Goal: Task Accomplishment & Management: Use online tool/utility

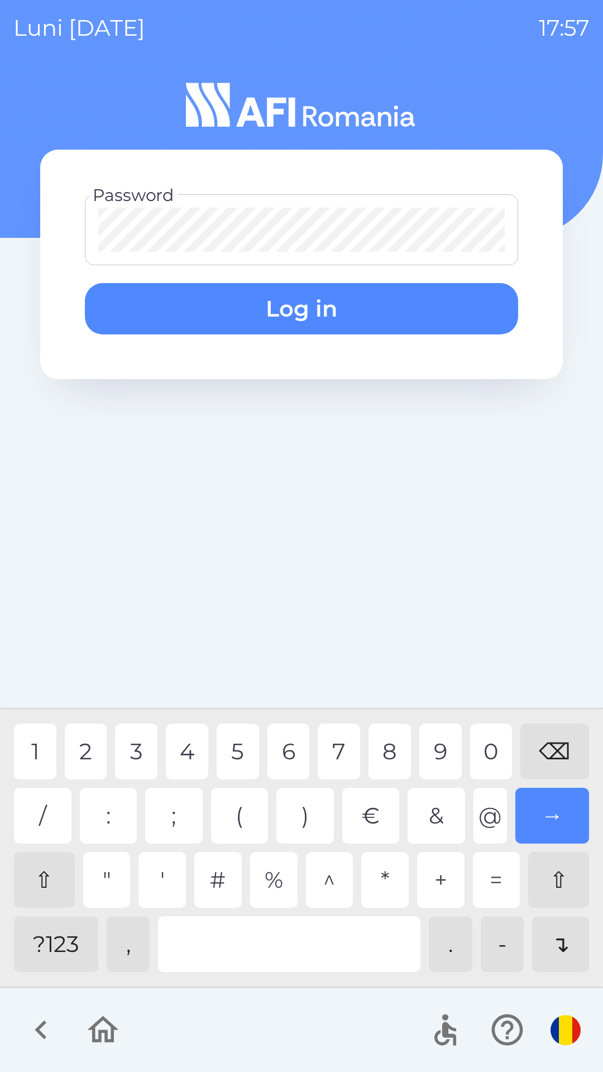
click at [248, 753] on div "5" at bounding box center [238, 752] width 42 height 56
click at [497, 762] on div "0" at bounding box center [491, 752] width 42 height 56
click at [182, 748] on div "4" at bounding box center [187, 752] width 42 height 56
click at [329, 318] on button "Log in" at bounding box center [301, 308] width 433 height 51
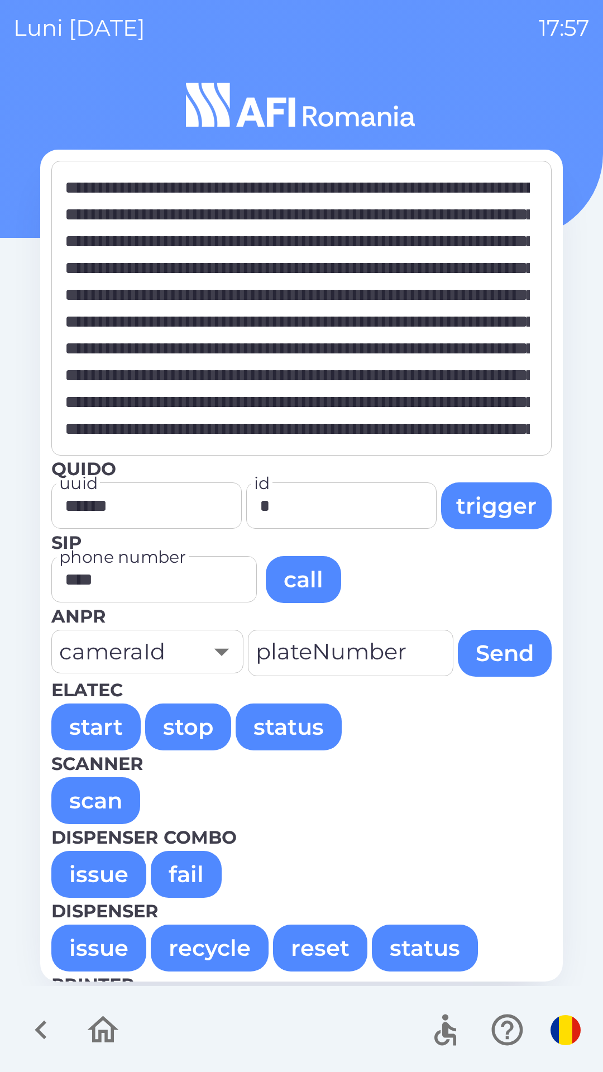
click at [112, 889] on button "issue" at bounding box center [98, 874] width 95 height 47
click at [74, 887] on button "issue" at bounding box center [98, 874] width 95 height 47
click at [74, 868] on button "issue" at bounding box center [98, 874] width 95 height 47
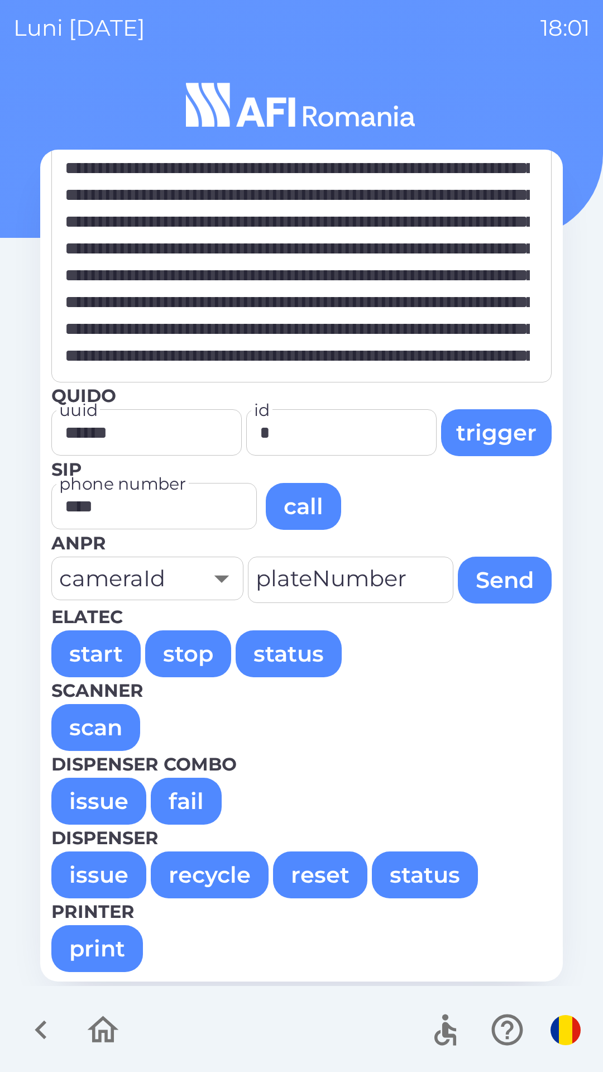
scroll to position [75, 0]
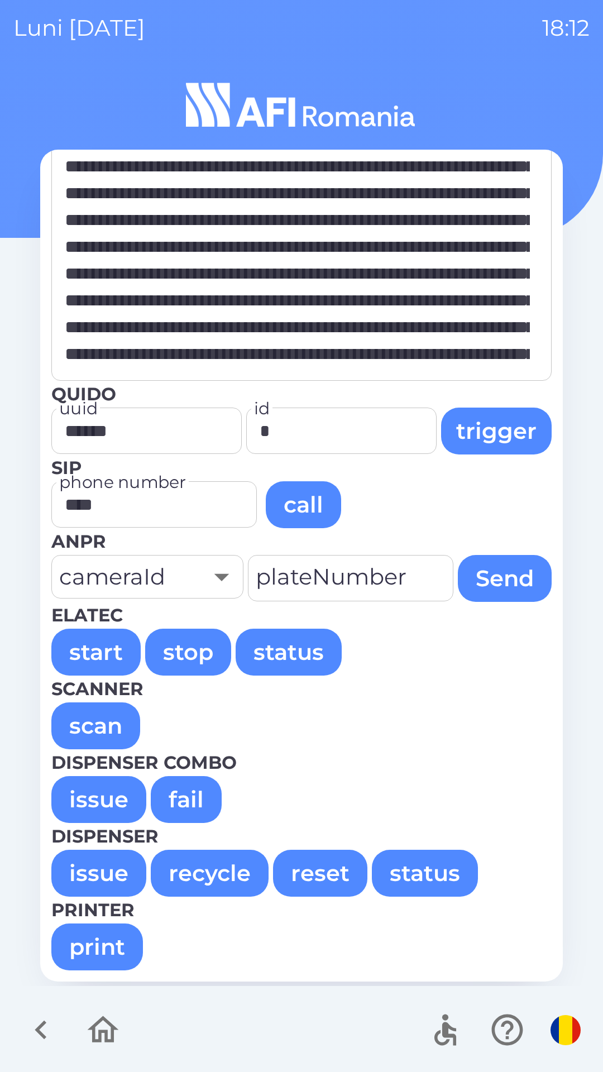
click at [80, 888] on button "issue" at bounding box center [98, 873] width 95 height 47
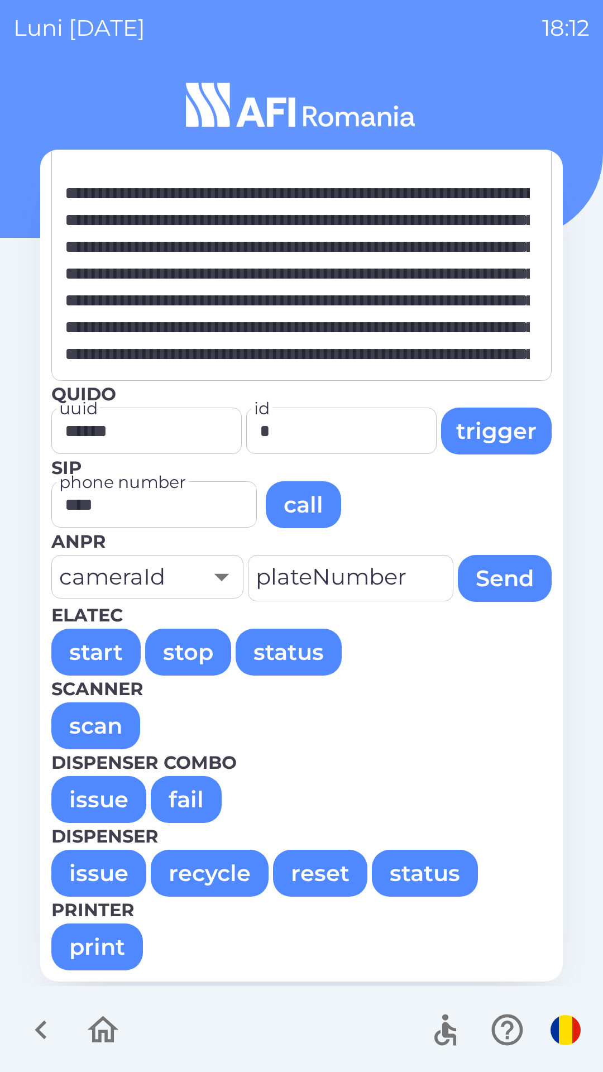
click at [102, 868] on button "issue" at bounding box center [98, 873] width 95 height 47
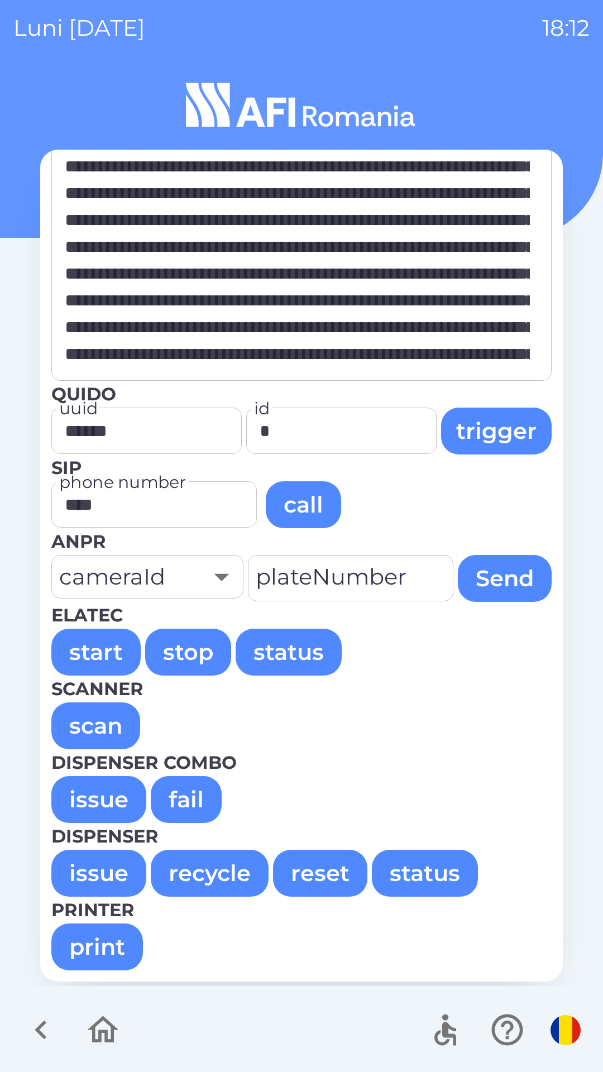
click at [64, 789] on button "issue" at bounding box center [98, 799] width 95 height 47
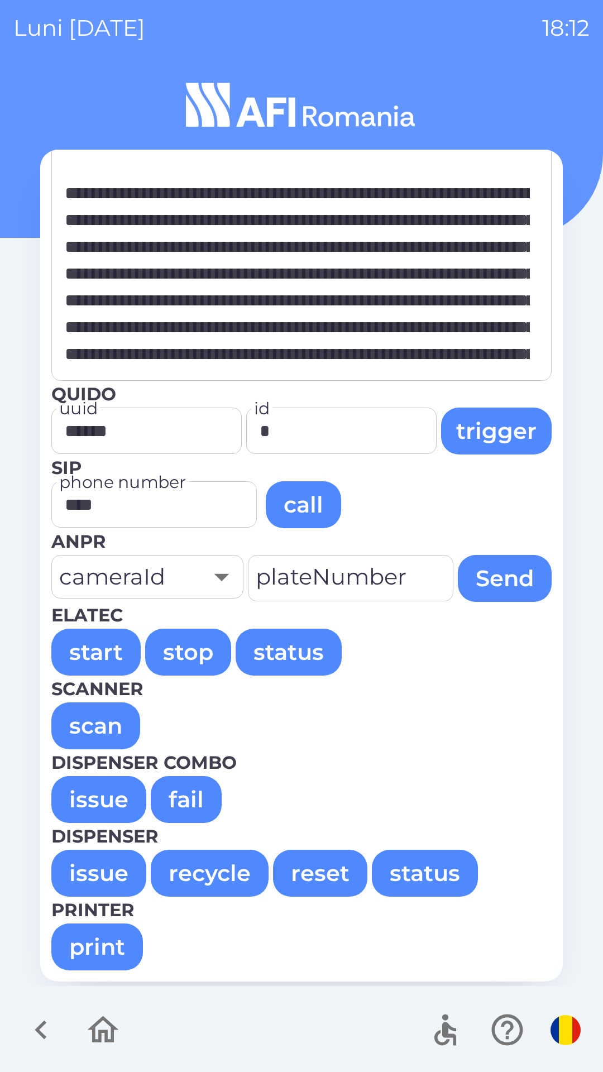
click at [97, 809] on button "issue" at bounding box center [98, 799] width 95 height 47
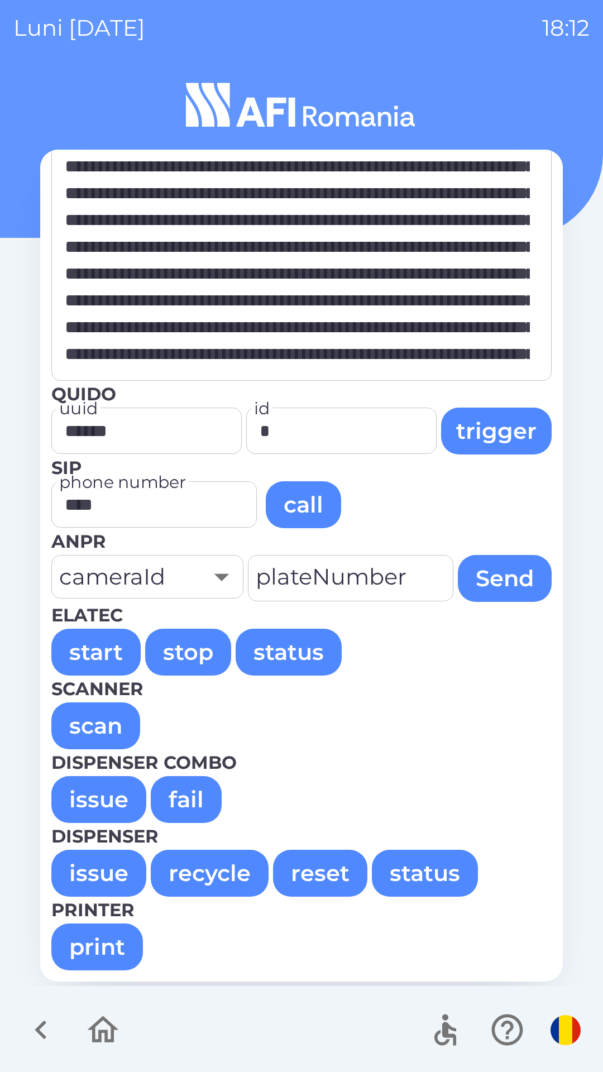
click at [93, 799] on button "issue" at bounding box center [98, 799] width 95 height 47
click at [73, 788] on button "issue" at bounding box center [98, 799] width 95 height 47
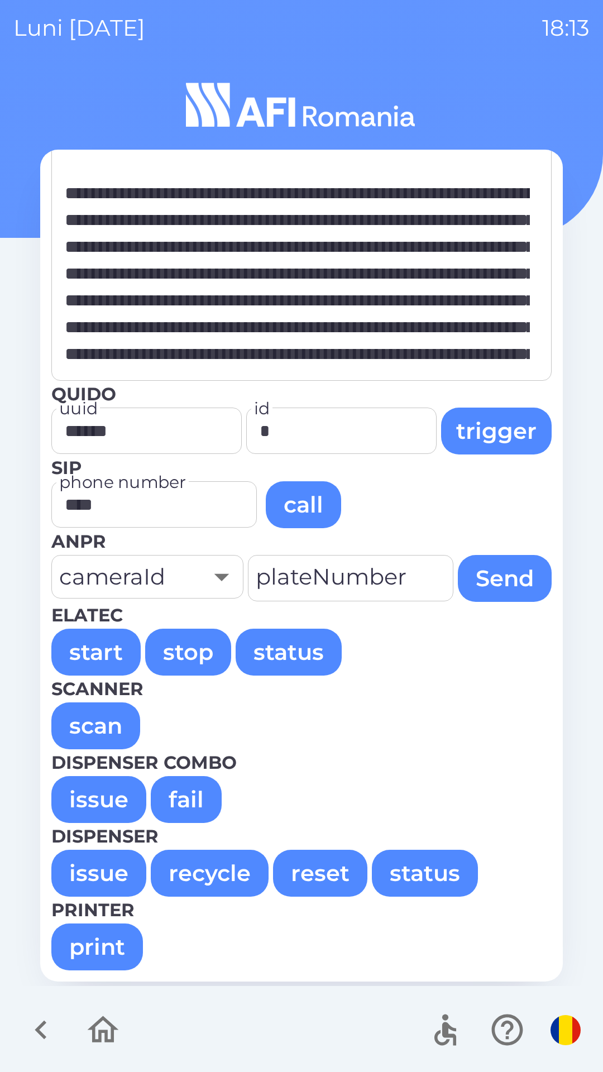
click at [66, 795] on button "issue" at bounding box center [98, 799] width 95 height 47
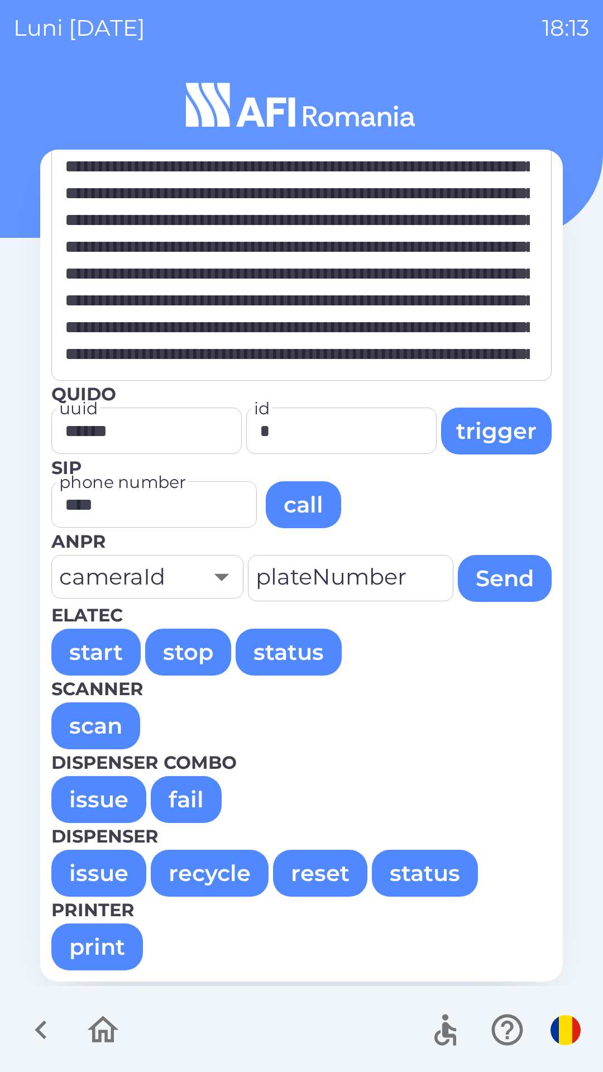
click at [100, 796] on button "issue" at bounding box center [98, 799] width 95 height 47
click at [99, 806] on button "issue" at bounding box center [98, 799] width 95 height 47
click at [100, 812] on button "issue" at bounding box center [98, 799] width 95 height 47
click at [79, 788] on button "issue" at bounding box center [98, 799] width 95 height 47
click at [82, 798] on button "issue" at bounding box center [98, 799] width 95 height 47
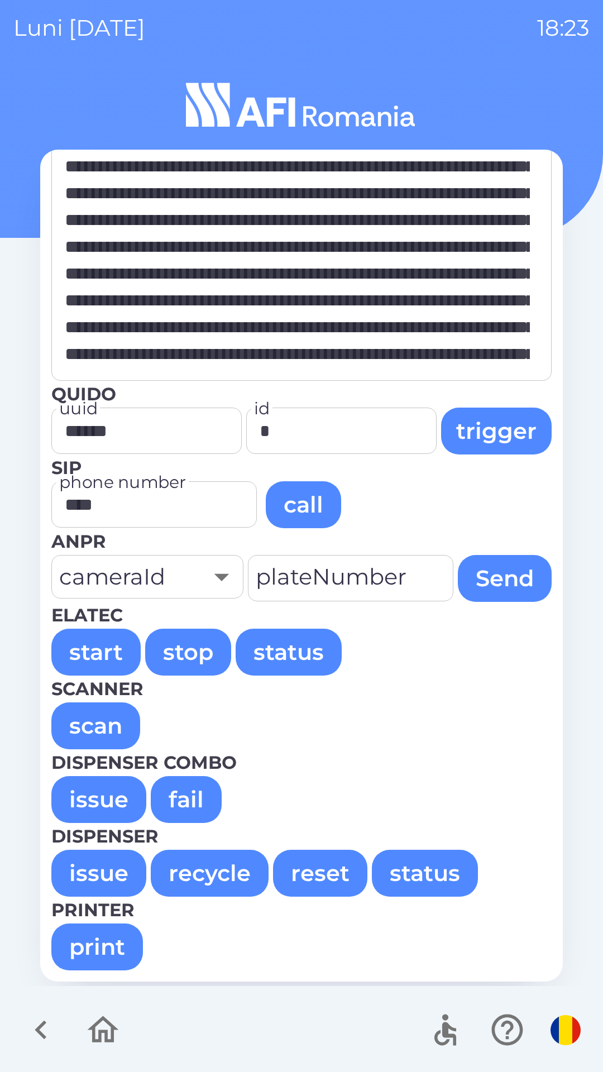
click at [70, 793] on button "issue" at bounding box center [98, 799] width 95 height 47
click at [109, 783] on button "issue" at bounding box center [98, 799] width 95 height 47
click at [111, 787] on button "issue" at bounding box center [98, 799] width 95 height 47
click at [99, 798] on button "issue" at bounding box center [98, 799] width 95 height 47
click at [109, 798] on button "issue" at bounding box center [98, 799] width 95 height 47
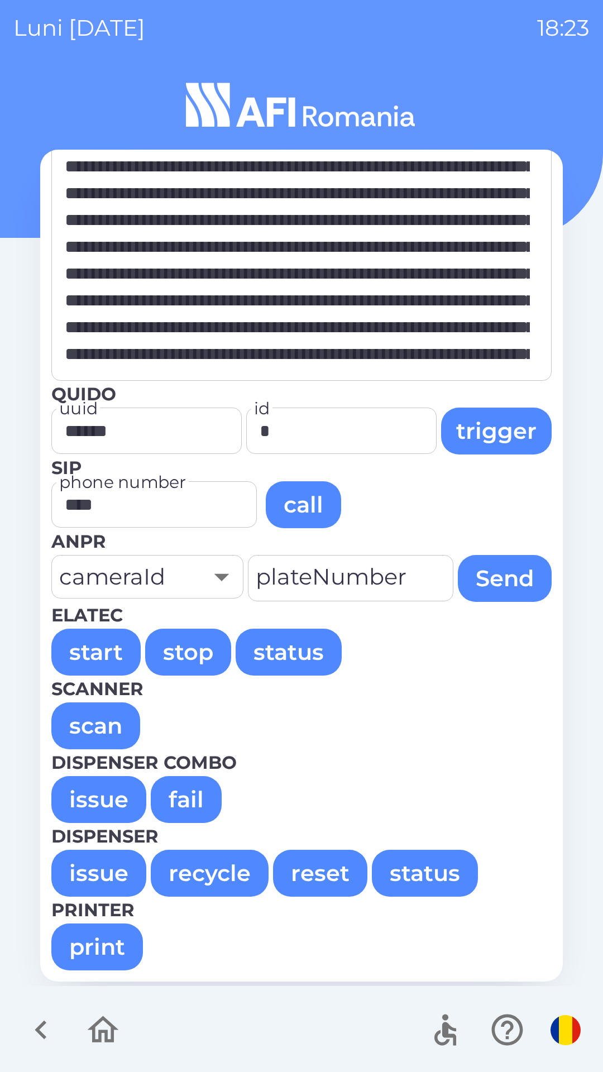
click at [101, 786] on button "issue" at bounding box center [98, 799] width 95 height 47
click at [92, 779] on button "issue" at bounding box center [98, 799] width 95 height 47
click at [98, 804] on button "issue" at bounding box center [98, 799] width 95 height 47
click at [100, 797] on button "issue" at bounding box center [98, 799] width 95 height 47
click at [90, 801] on button "issue" at bounding box center [98, 799] width 95 height 47
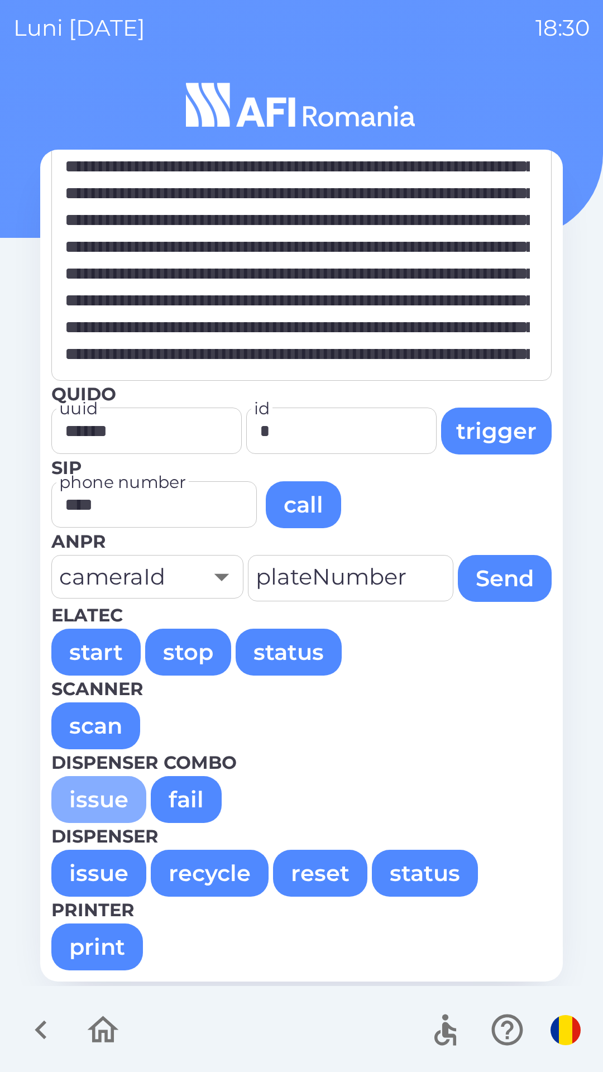
click at [83, 801] on button "issue" at bounding box center [98, 799] width 95 height 47
click at [61, 787] on button "issue" at bounding box center [98, 799] width 95 height 47
click at [89, 789] on button "issue" at bounding box center [98, 799] width 95 height 47
click at [101, 797] on button "issue" at bounding box center [98, 799] width 95 height 47
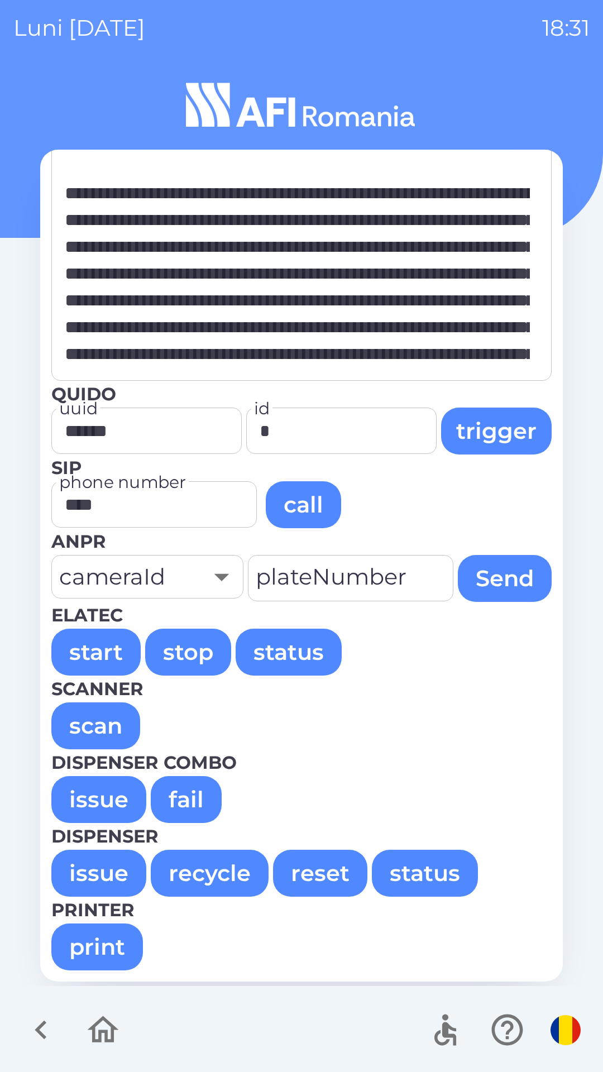
click at [100, 821] on button "issue" at bounding box center [98, 799] width 95 height 47
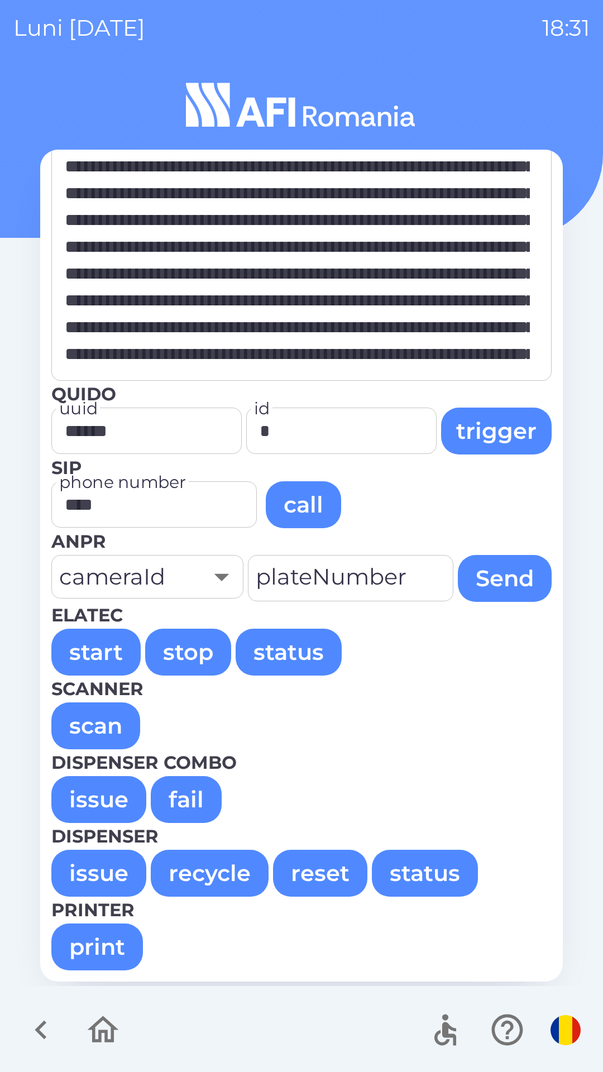
click at [112, 794] on button "issue" at bounding box center [98, 799] width 95 height 47
click at [101, 794] on button "issue" at bounding box center [98, 799] width 95 height 47
click at [104, 793] on button "issue" at bounding box center [98, 799] width 95 height 47
click at [99, 789] on button "issue" at bounding box center [98, 799] width 95 height 47
click at [98, 794] on button "issue" at bounding box center [98, 799] width 95 height 47
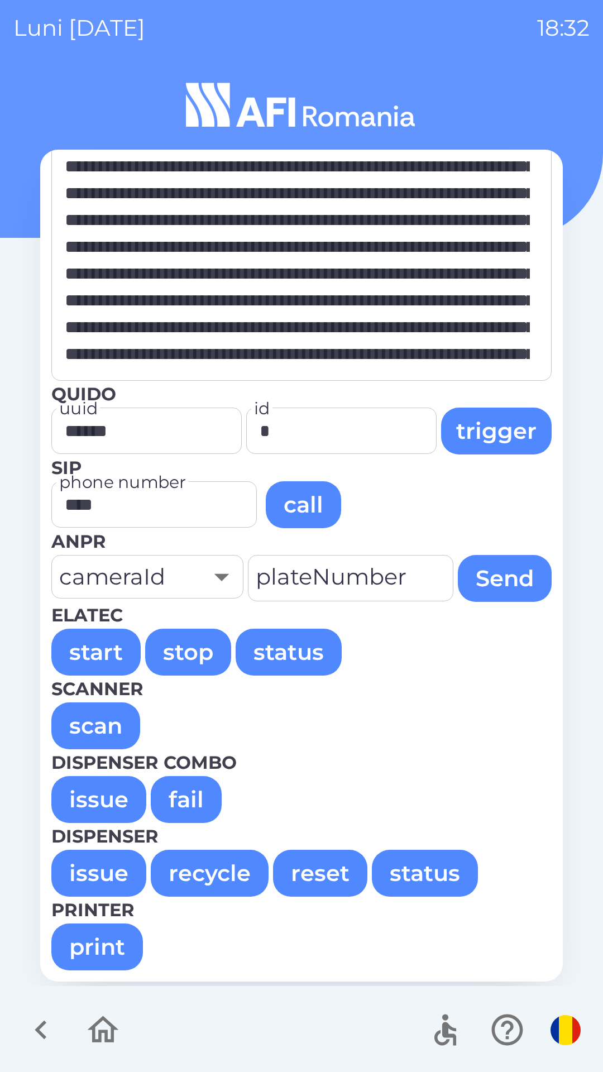
click at [79, 799] on button "issue" at bounding box center [98, 799] width 95 height 47
click at [88, 794] on button "issue" at bounding box center [98, 799] width 95 height 47
click at [88, 793] on button "issue" at bounding box center [98, 799] width 95 height 47
click at [88, 796] on button "issue" at bounding box center [98, 799] width 95 height 47
click at [89, 793] on button "issue" at bounding box center [98, 799] width 95 height 47
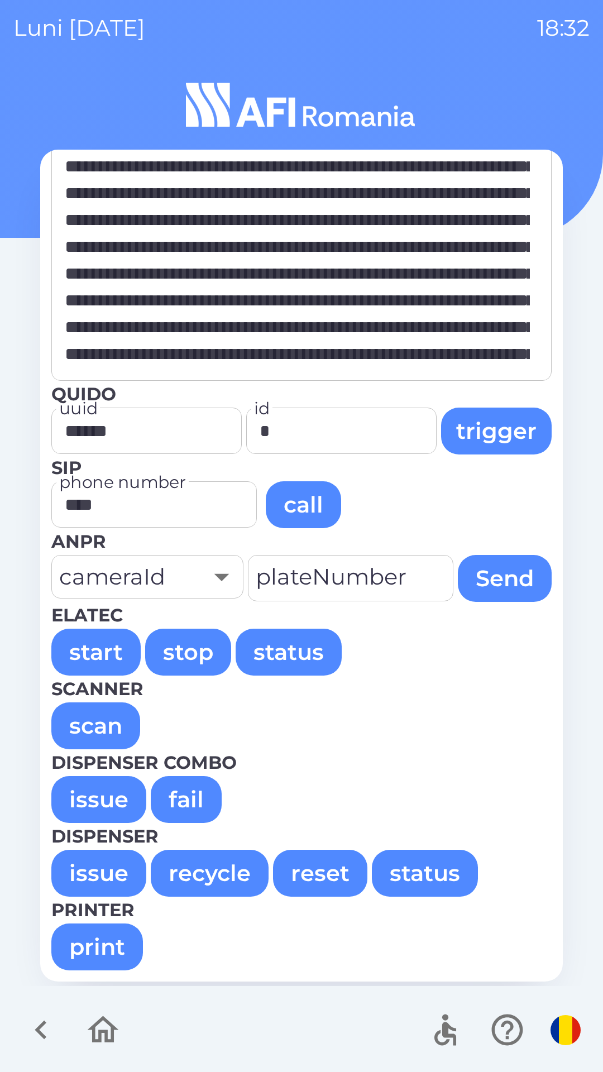
click at [87, 794] on button "issue" at bounding box center [98, 799] width 95 height 47
click at [85, 789] on button "issue" at bounding box center [98, 799] width 95 height 47
click at [89, 794] on button "issue" at bounding box center [98, 799] width 95 height 47
click at [88, 793] on button "issue" at bounding box center [98, 799] width 95 height 47
click at [88, 791] on button "issue" at bounding box center [98, 799] width 95 height 47
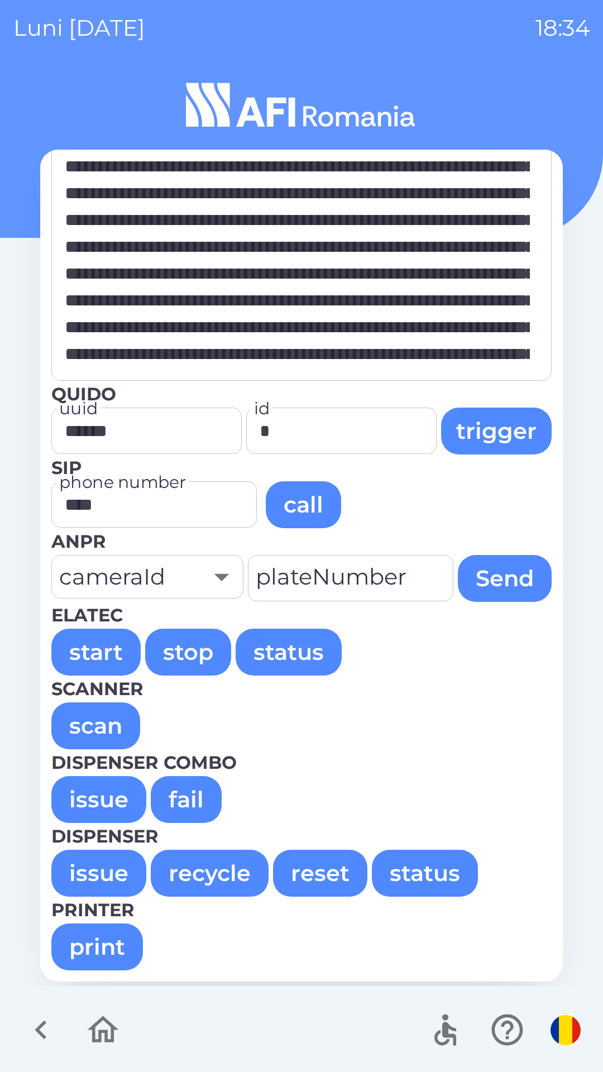
click at [89, 797] on button "issue" at bounding box center [98, 799] width 95 height 47
click at [111, 868] on button "issue" at bounding box center [98, 873] width 95 height 47
click at [99, 793] on button "issue" at bounding box center [98, 799] width 95 height 47
click at [97, 794] on button "issue" at bounding box center [98, 799] width 95 height 47
click at [100, 798] on button "issue" at bounding box center [98, 799] width 95 height 47
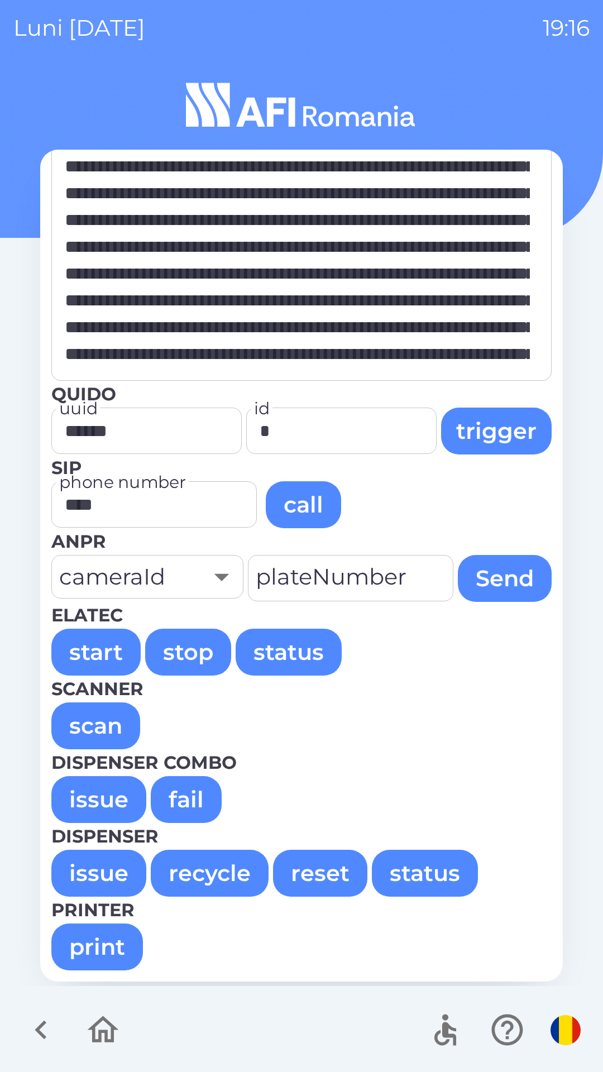
click at [89, 805] on button "issue" at bounding box center [98, 799] width 95 height 47
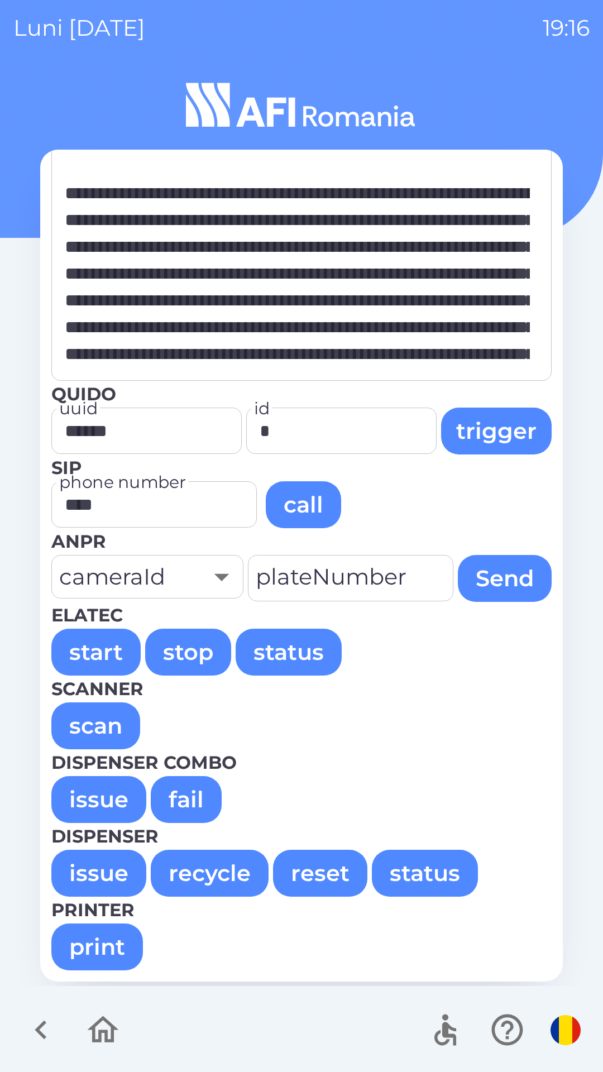
type textarea "**********"
